Goal: Information Seeking & Learning: Understand process/instructions

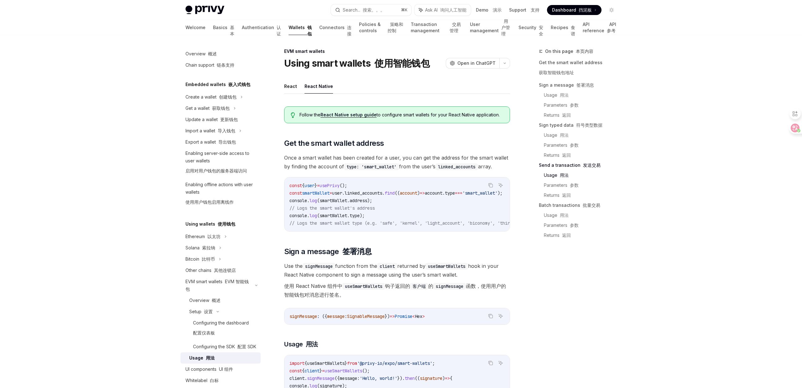
scroll to position [934, 0]
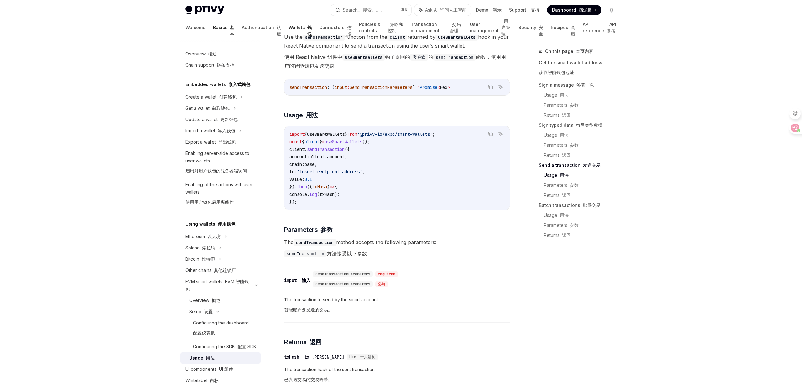
click at [213, 27] on link "Basics 基本" at bounding box center [223, 27] width 21 height 15
type textarea "*"
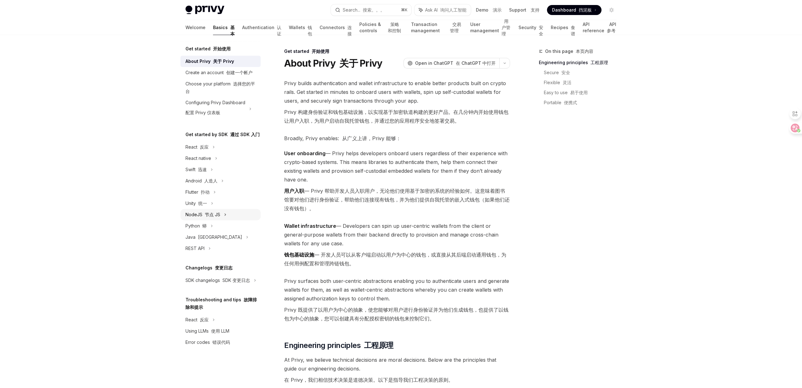
click at [221, 209] on div "NodeJS 节点 JS" at bounding box center [220, 214] width 80 height 11
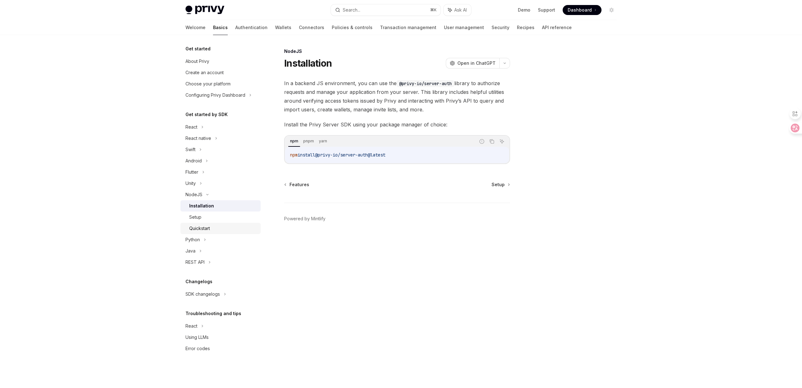
click at [233, 229] on div "Quickstart" at bounding box center [223, 229] width 68 height 8
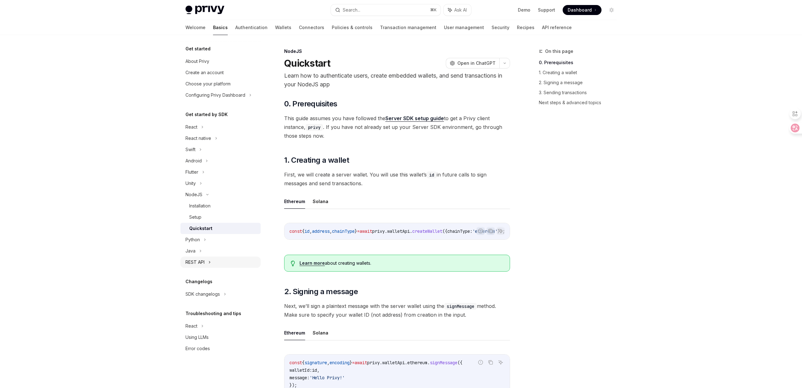
click at [206, 267] on div "REST API" at bounding box center [220, 262] width 80 height 11
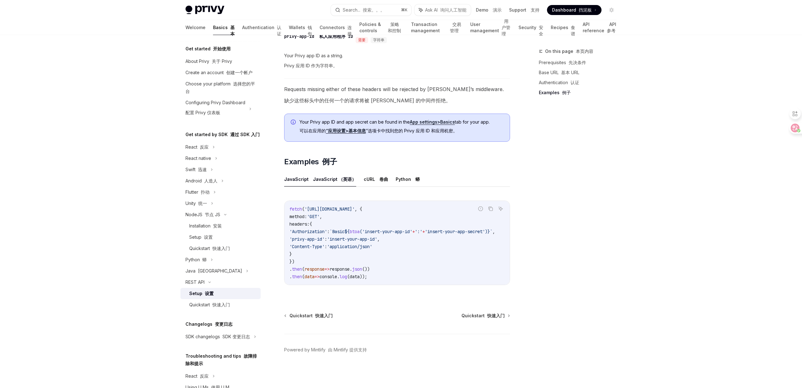
scroll to position [208, 0]
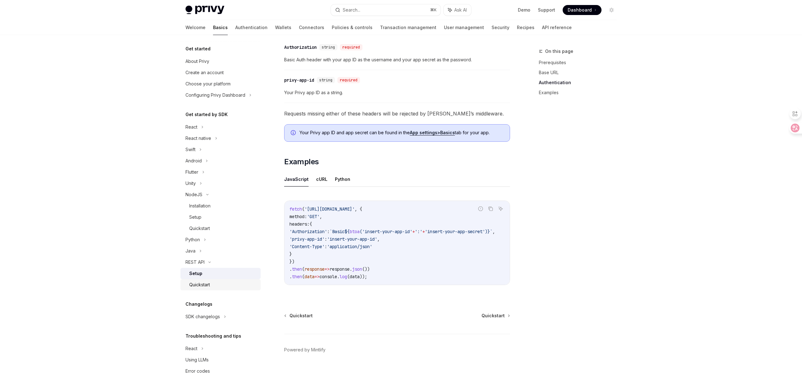
click at [248, 285] on div "Quickstart" at bounding box center [223, 285] width 68 height 8
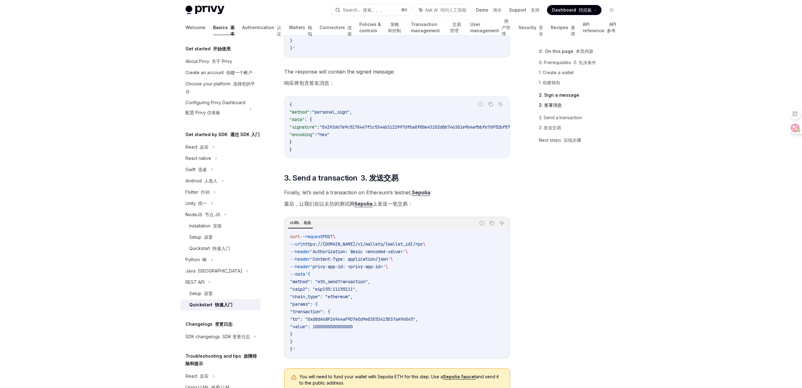
scroll to position [466, 0]
click at [582, 29] on link "API reference API 参考" at bounding box center [599, 27] width 34 height 15
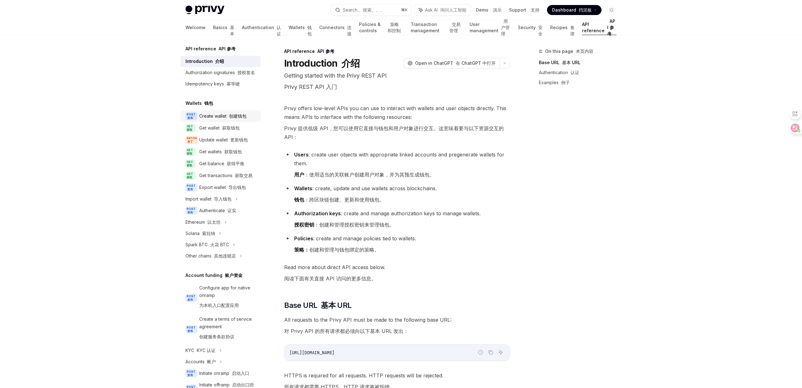
click at [225, 115] on div "Create wallet 创建钱包" at bounding box center [222, 116] width 47 height 8
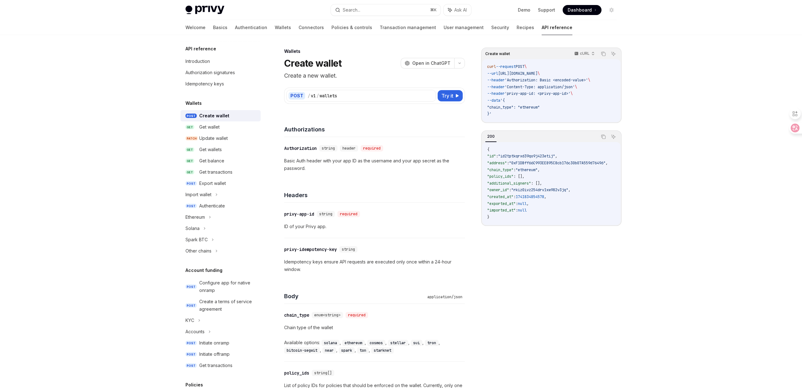
click at [382, 168] on p "Basic Auth header with your app ID as the username and your app secret as the p…" at bounding box center [374, 164] width 181 height 15
click at [369, 168] on p "Basic Auth header with your app ID as the username and your app secret as the p…" at bounding box center [374, 164] width 181 height 15
click at [332, 123] on div "Authorizations" at bounding box center [374, 125] width 181 height 23
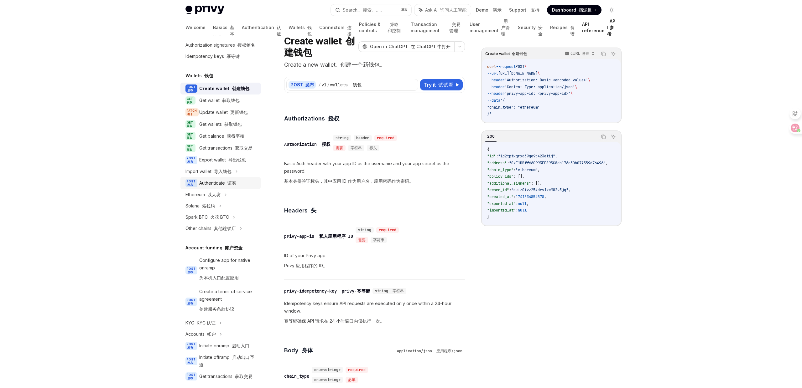
scroll to position [28, 0]
click at [226, 193] on icon at bounding box center [225, 195] width 3 height 8
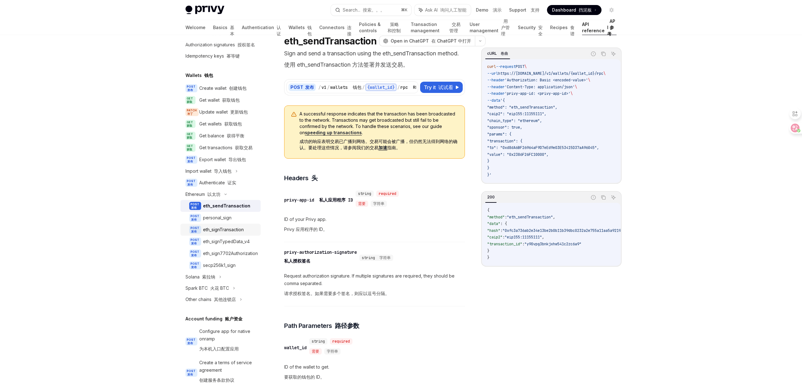
click at [245, 228] on div "eth_signTransaction" at bounding box center [230, 230] width 54 height 8
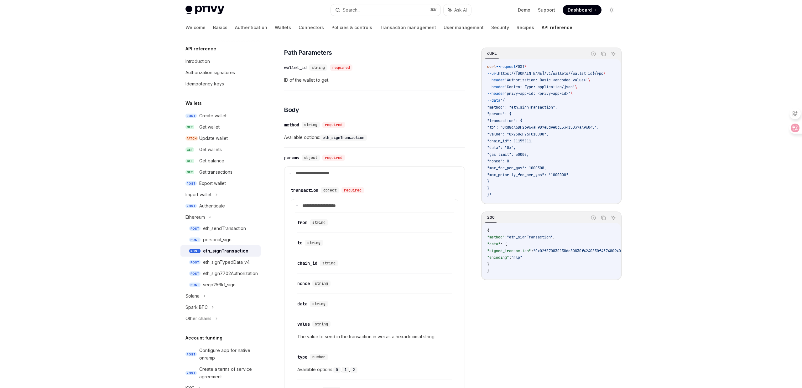
scroll to position [175, 0]
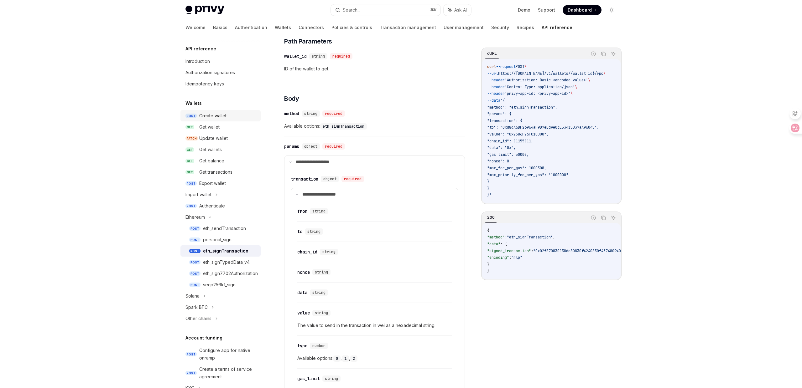
click at [225, 118] on div "Create wallet" at bounding box center [212, 116] width 27 height 8
type textarea "*"
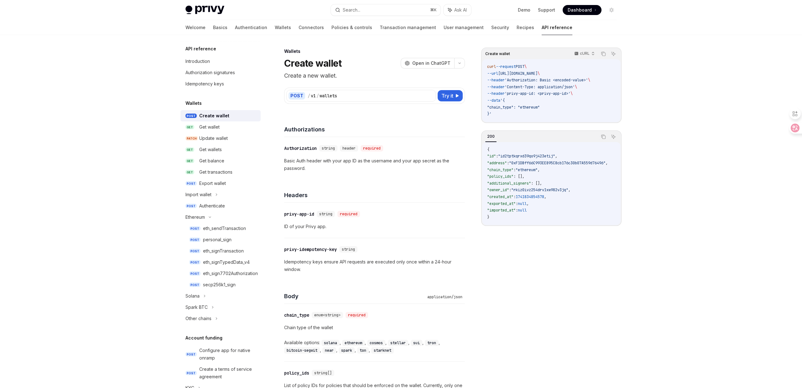
click at [589, 310] on div "Create wallet cURL Copy Ask AI curl --request POST \ --url [URL][DOMAIN_NAME] \…" at bounding box center [551, 218] width 140 height 341
click at [602, 316] on div "Create wallet cURL Copy Ask AI curl --request POST \ --url [URL][DOMAIN_NAME] \…" at bounding box center [551, 218] width 140 height 341
click at [593, 300] on div "Create wallet cURL Copy Ask AI curl --request POST \ --url [URL][DOMAIN_NAME] \…" at bounding box center [551, 218] width 140 height 341
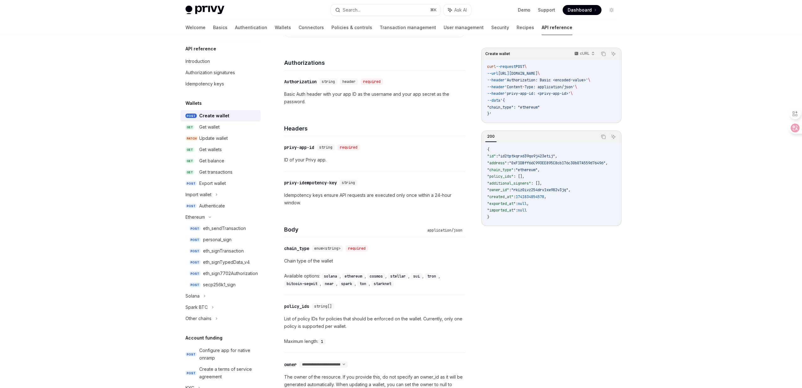
scroll to position [67, 0]
click at [513, 263] on div "Create wallet cURL Copy Ask AI curl --request POST \ --url [URL][DOMAIN_NAME] \…" at bounding box center [551, 218] width 140 height 341
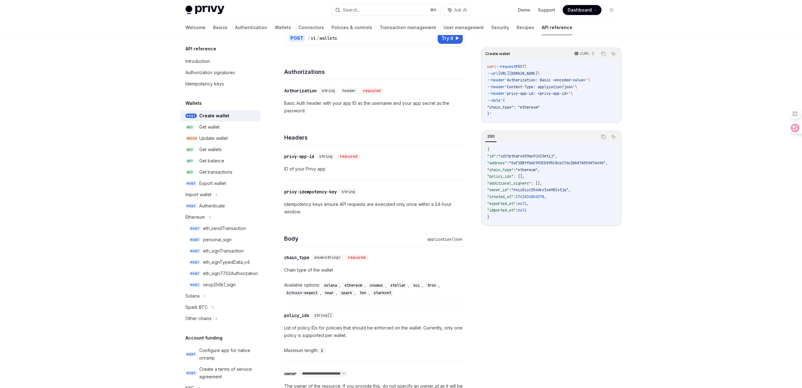
scroll to position [49, 0]
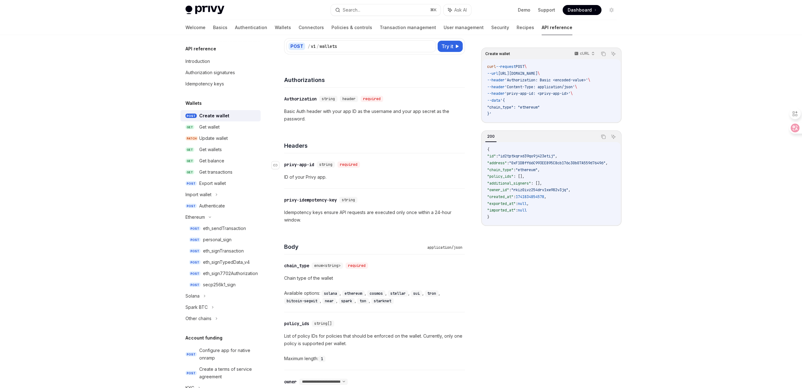
click at [381, 163] on div "​ privy-app-id string required" at bounding box center [371, 165] width 174 height 8
click at [395, 171] on div "​ privy-app-id string required ID of your Privy app." at bounding box center [374, 170] width 181 height 35
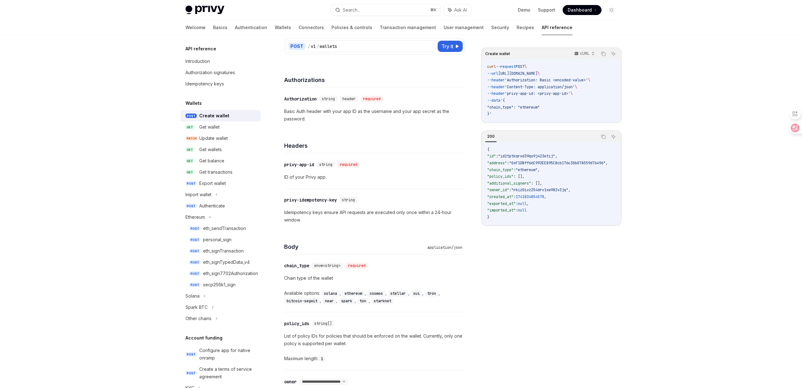
click at [490, 291] on div "Create wallet cURL Copy Ask AI curl --request POST \ --url [URL][DOMAIN_NAME] \…" at bounding box center [551, 218] width 140 height 341
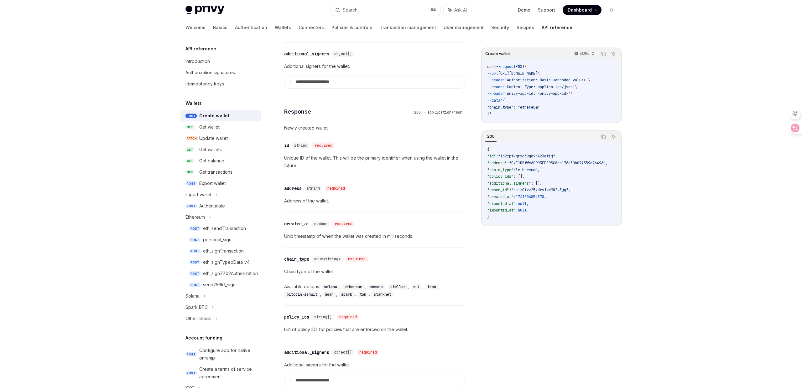
scroll to position [508, 0]
click at [470, 264] on div "Create wallet cURL Copy Ask AI curl --request POST \ --url [URL][DOMAIN_NAME] \…" at bounding box center [400, 84] width 441 height 1114
click at [505, 264] on div "Create wallet cURL Copy Ask AI curl --request POST \ --url [URL][DOMAIN_NAME] \…" at bounding box center [551, 218] width 140 height 341
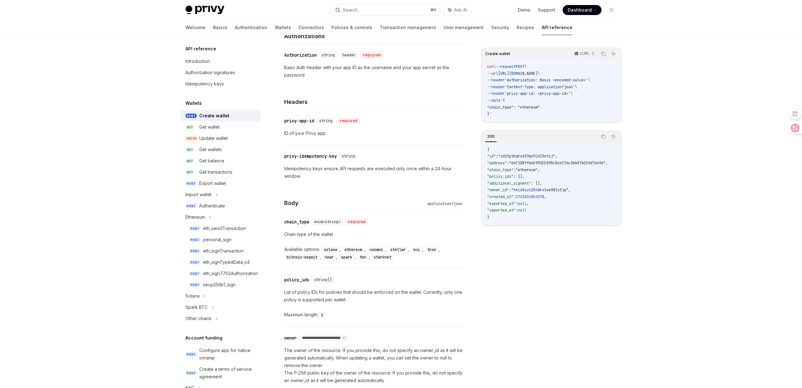
scroll to position [118, 0]
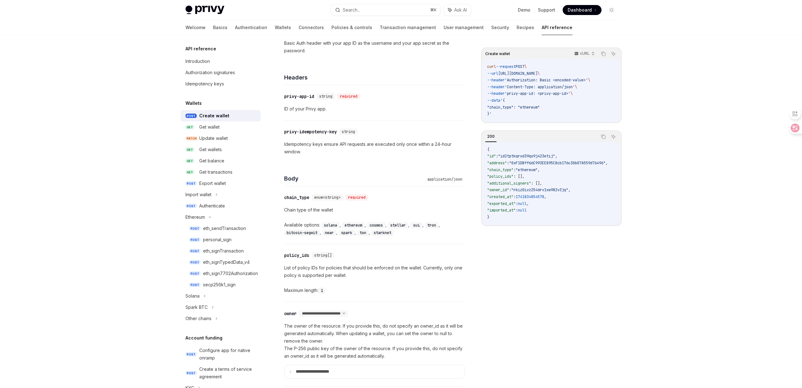
click at [531, 270] on div "Create wallet cURL Copy Ask AI curl --request POST \ --url [URL][DOMAIN_NAME] \…" at bounding box center [551, 218] width 140 height 341
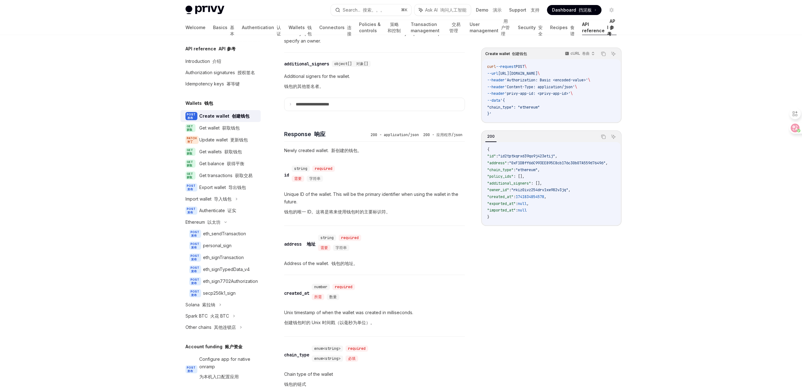
scroll to position [462, 0]
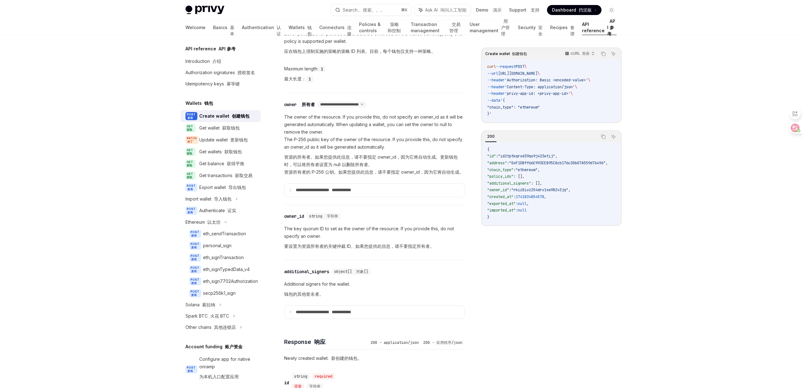
click at [531, 270] on div "Create wallet 创建钱包 cURL 卷曲 Copy 复制 Ask AI 询问人工智能 curl --request POST \ --url [U…" at bounding box center [551, 218] width 140 height 341
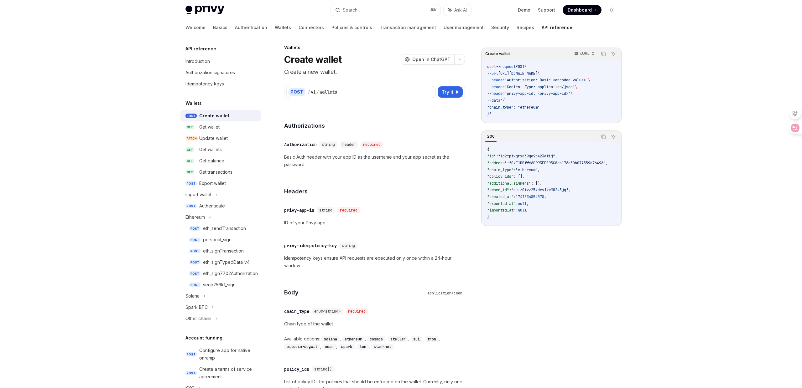
scroll to position [0, 0]
